Goal: Information Seeking & Learning: Learn about a topic

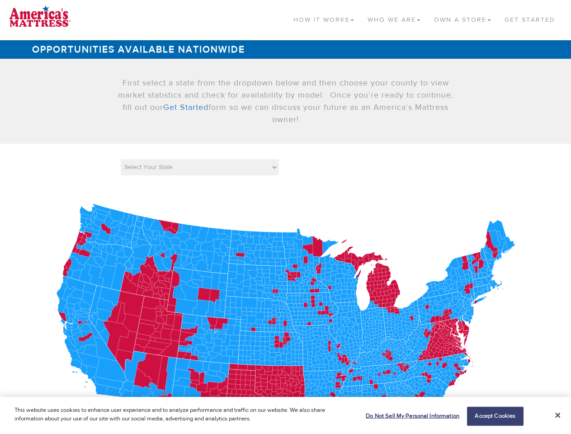
click at [285, 217] on icon at bounding box center [285, 347] width 529 height 294
click at [319, 18] on link "How It Works" at bounding box center [324, 18] width 74 height 27
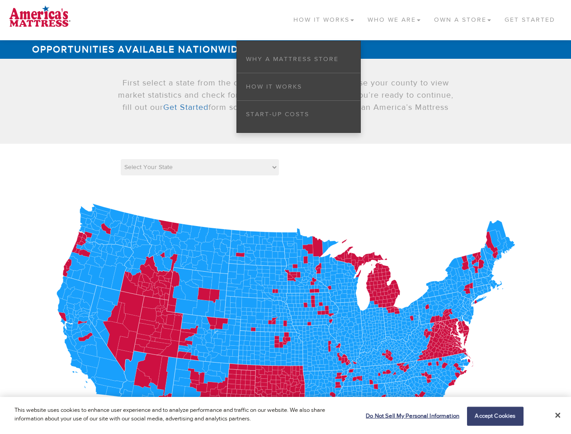
click at [391, 18] on link "Who We Are" at bounding box center [394, 18] width 67 height 27
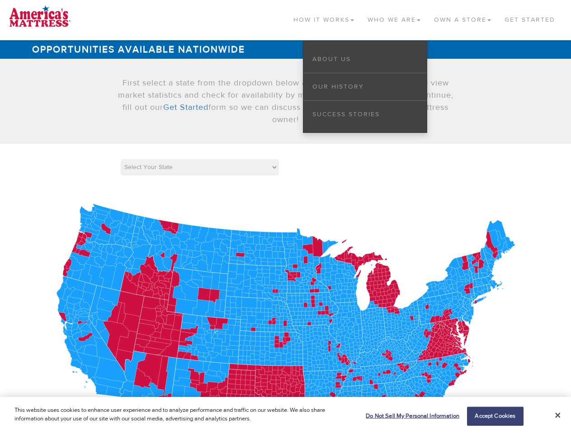
click at [462, 18] on link "Own a Store" at bounding box center [463, 18] width 71 height 27
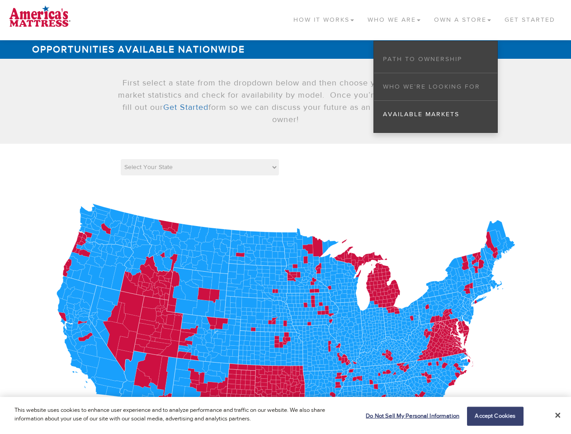
click at [267, 319] on icon at bounding box center [266, 319] width 4 height 4
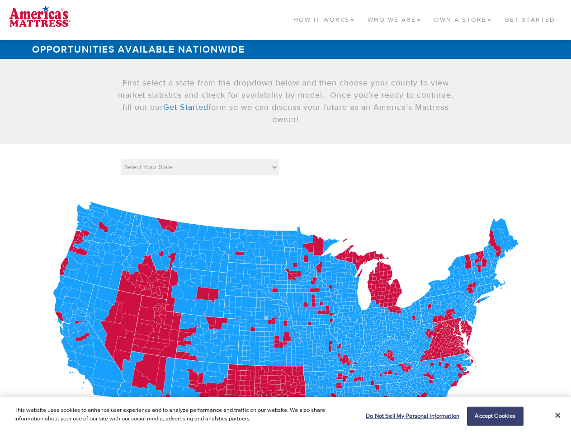
click at [267, 319] on g at bounding box center [267, 349] width 504 height 295
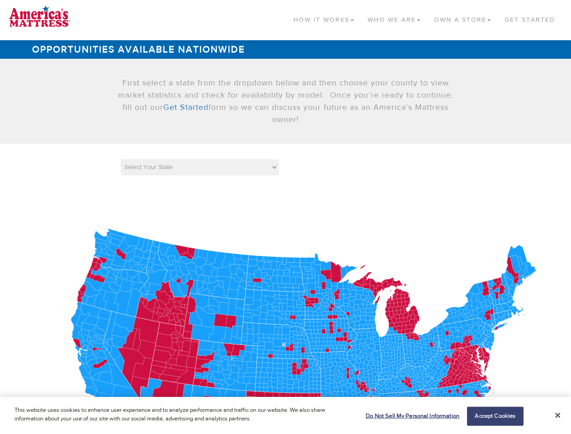
click at [214, 392] on icon at bounding box center [214, 394] width 19 height 14
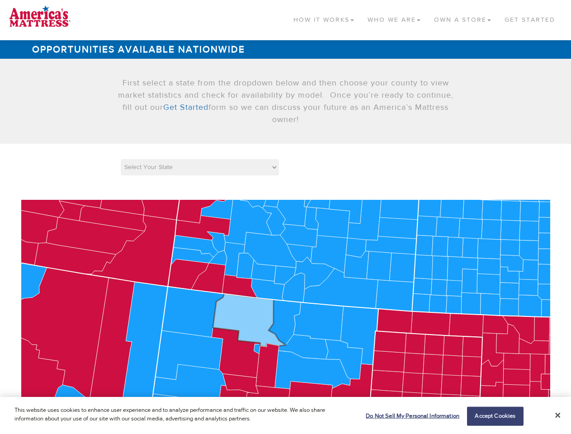
click at [86, 310] on icon at bounding box center [57, 333] width 101 height 131
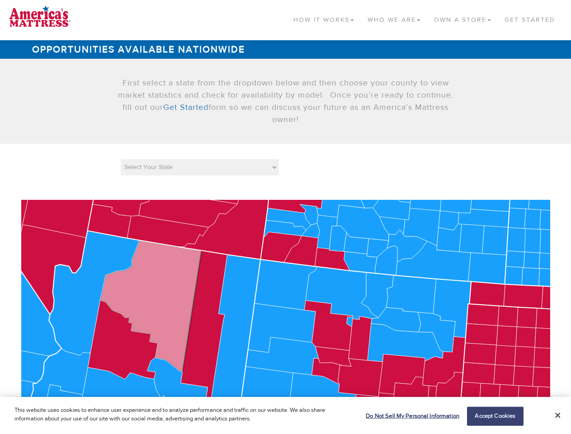
click at [325, 377] on icon at bounding box center [327, 371] width 30 height 26
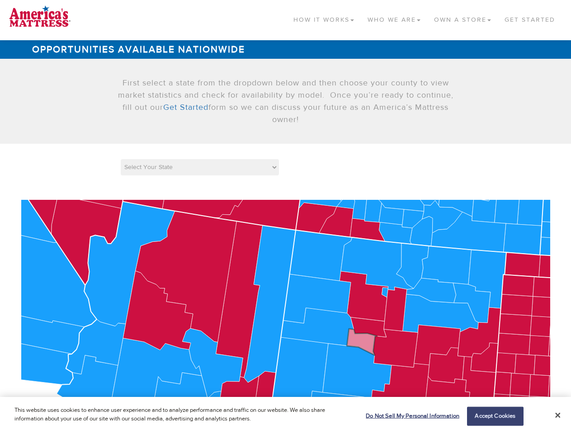
click at [202, 349] on icon at bounding box center [212, 363] width 61 height 70
